Goal: Task Accomplishment & Management: Manage account settings

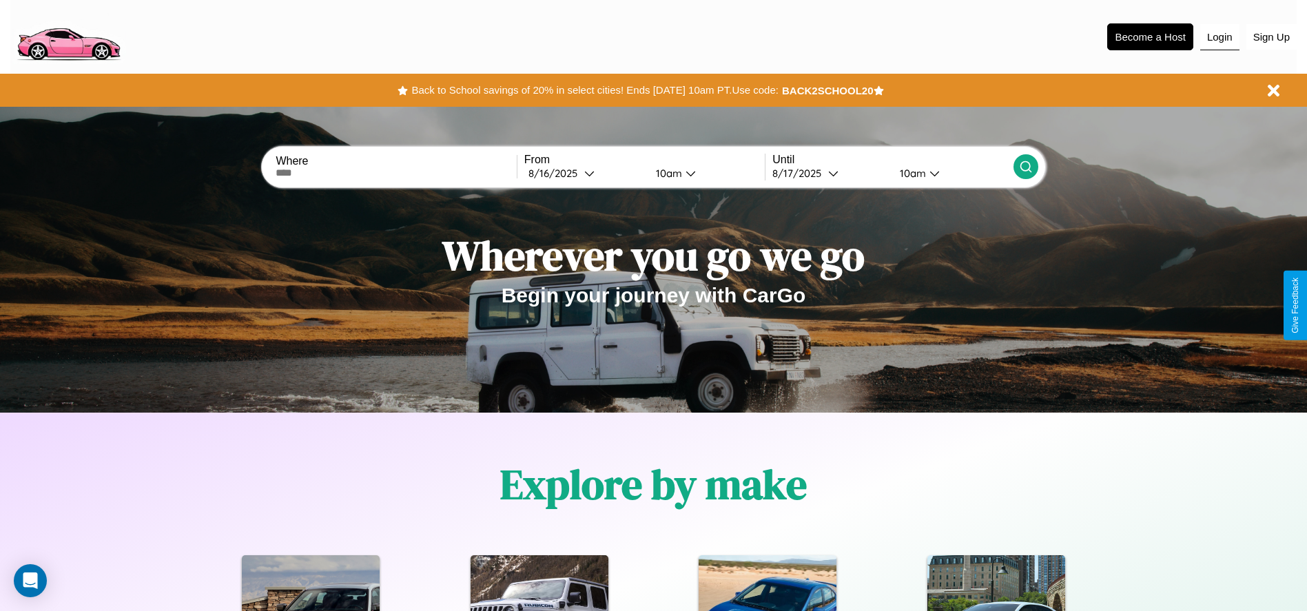
click at [1220, 37] on button "Login" at bounding box center [1219, 37] width 39 height 26
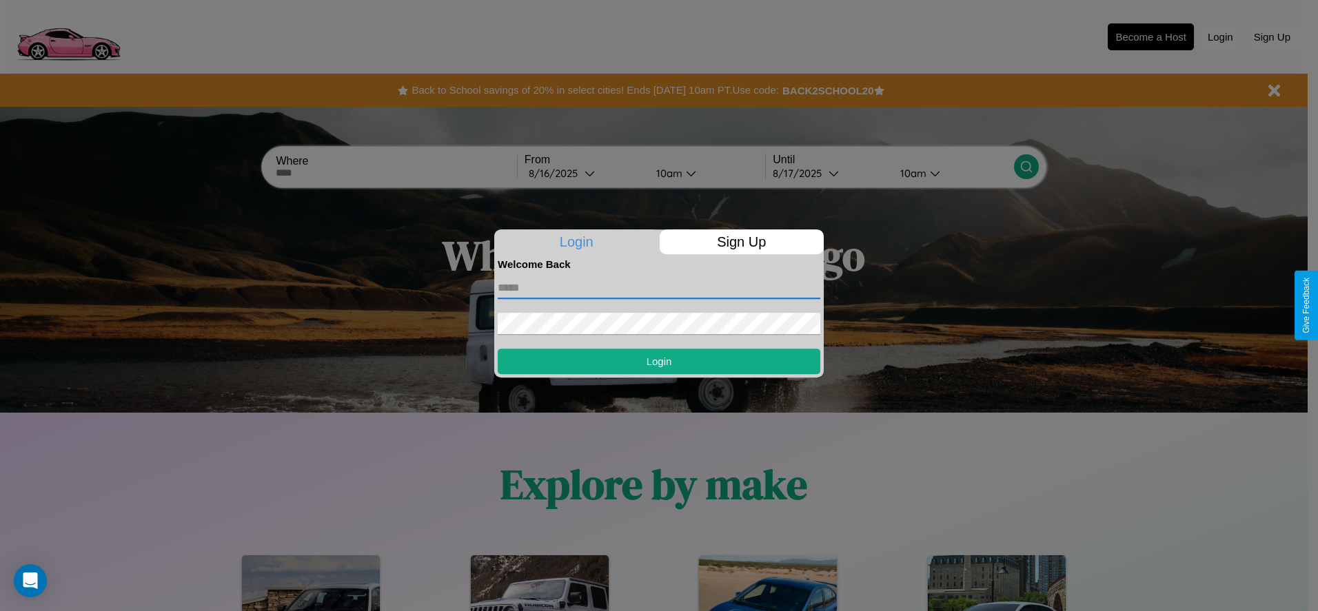
click at [659, 287] on input "text" at bounding box center [659, 288] width 323 height 22
type input "**********"
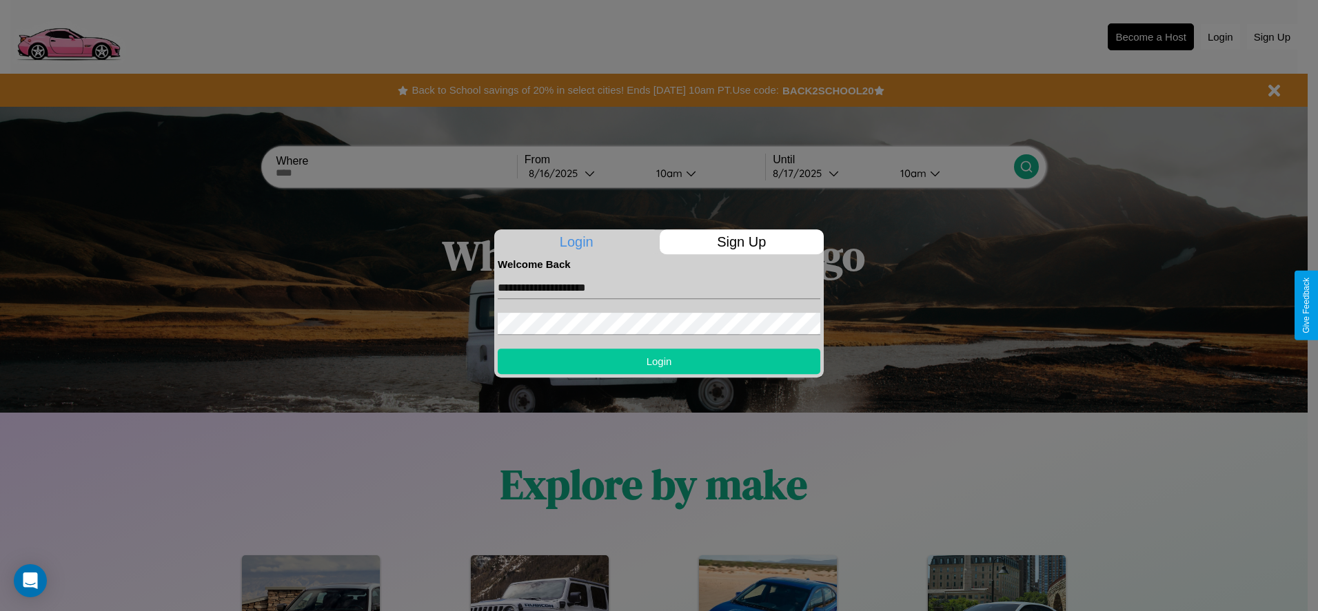
click at [659, 361] on button "Login" at bounding box center [659, 361] width 323 height 25
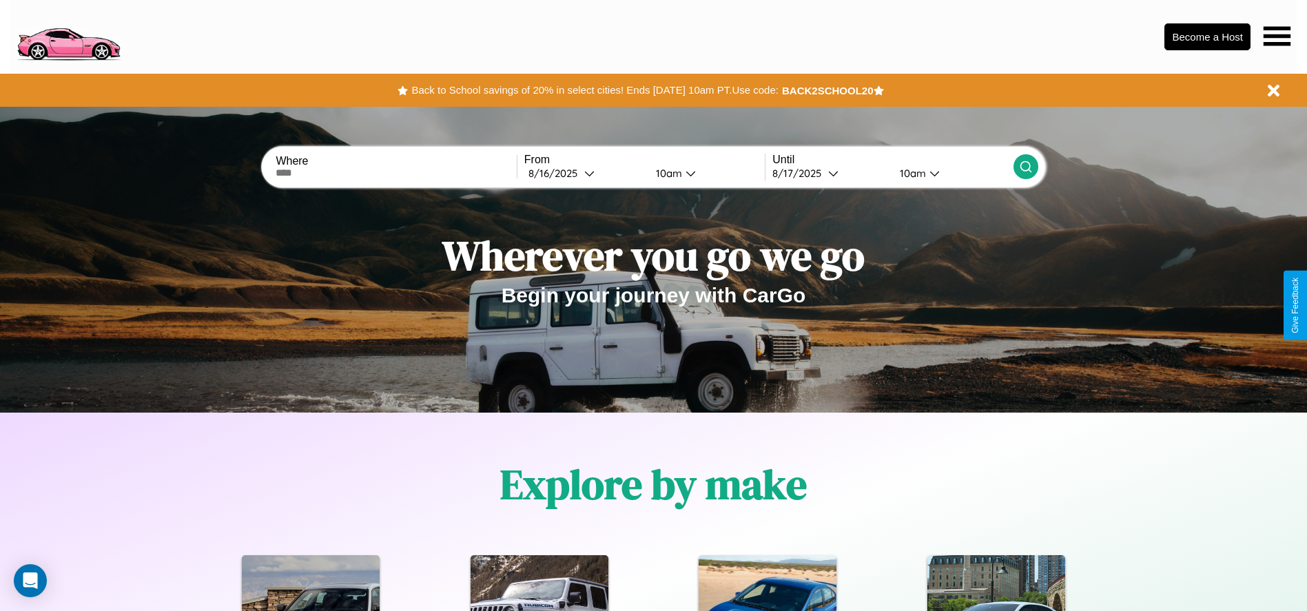
click at [1277, 36] on icon at bounding box center [1277, 35] width 27 height 19
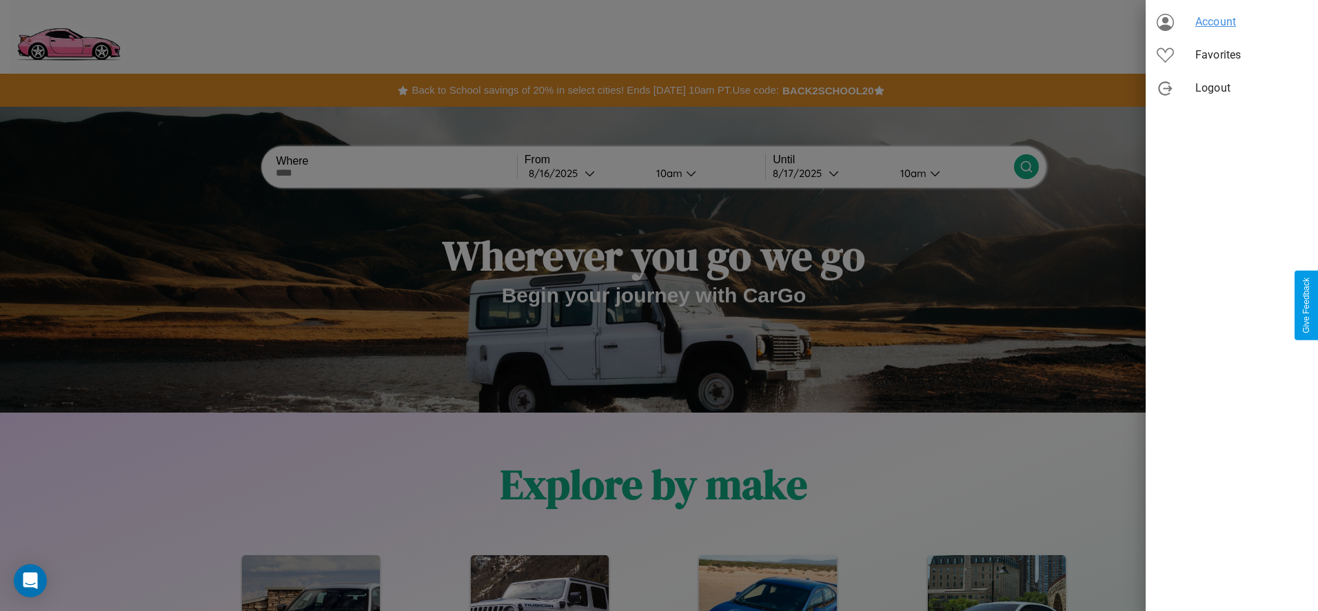
click at [1231, 22] on span "Account" at bounding box center [1251, 22] width 112 height 17
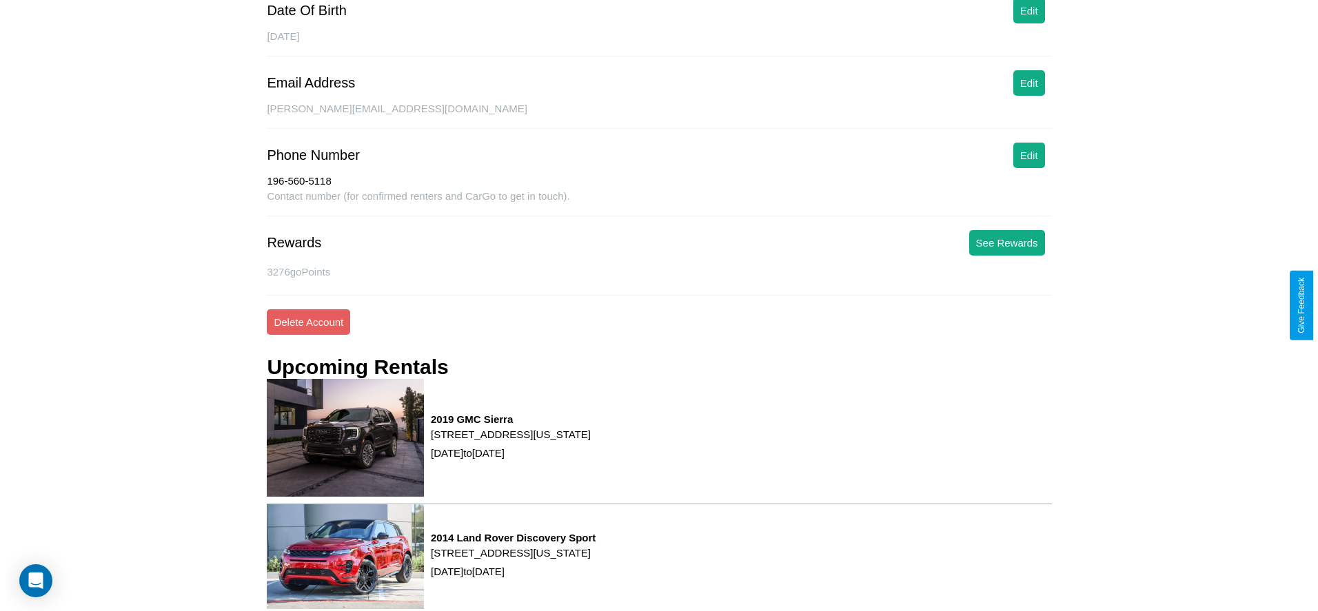
scroll to position [209, 0]
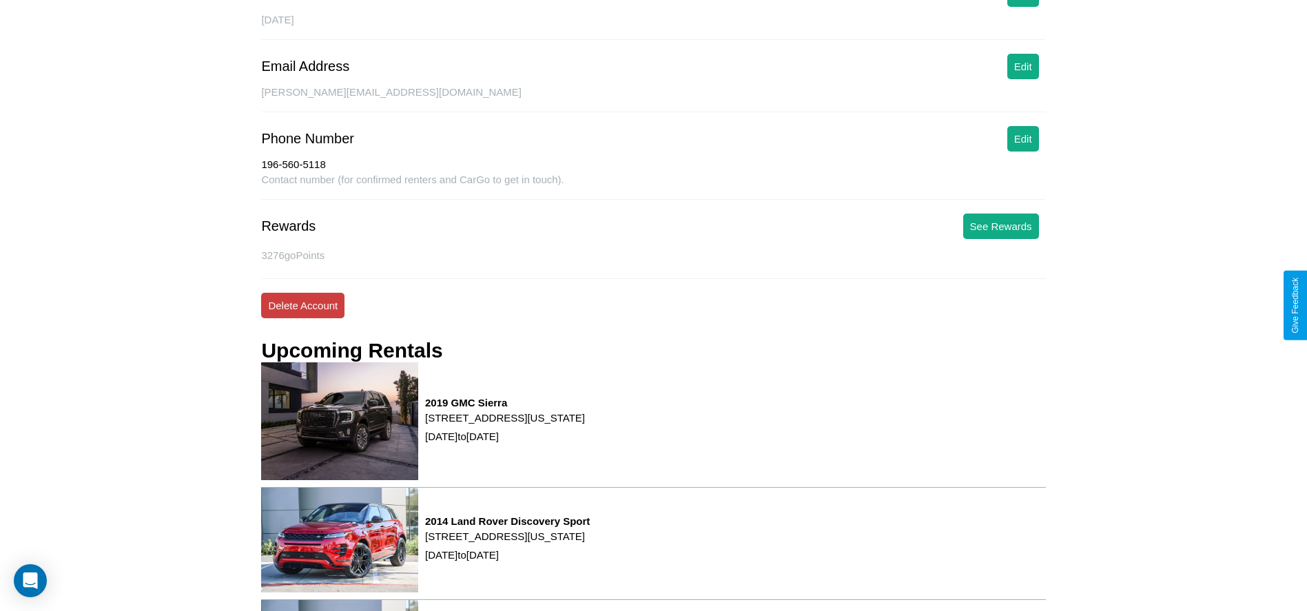
click at [303, 305] on button "Delete Account" at bounding box center [302, 305] width 83 height 25
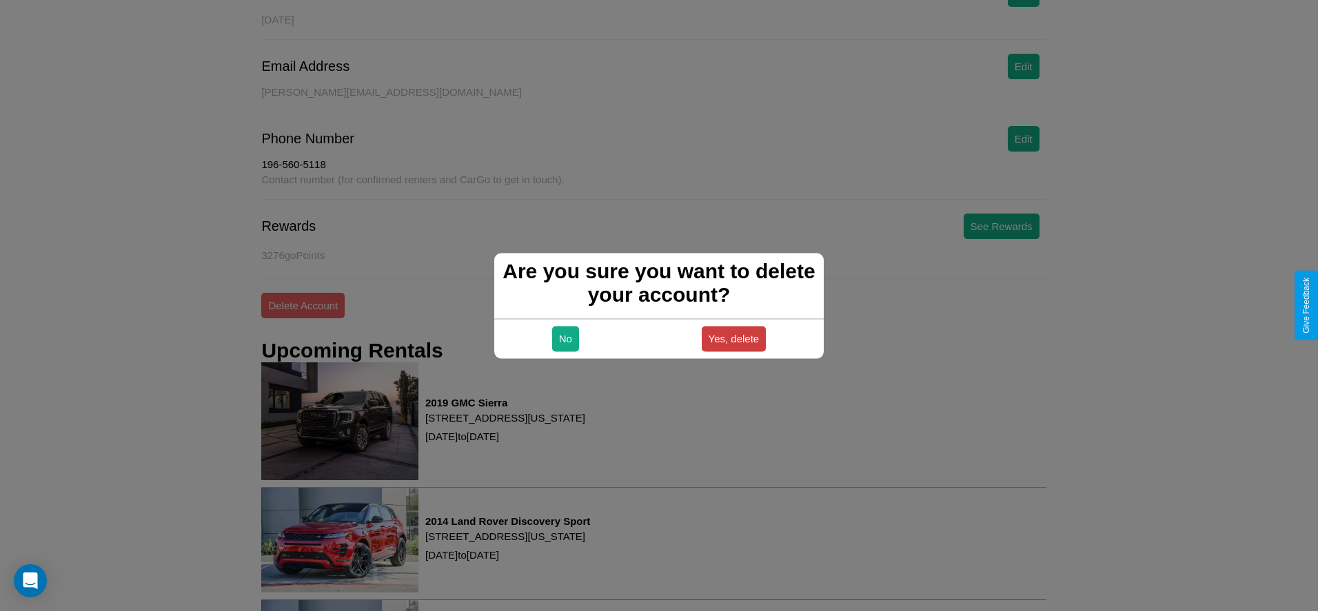
click at [733, 338] on button "Yes, delete" at bounding box center [734, 338] width 65 height 25
